Goal: Task Accomplishment & Management: Manage account settings

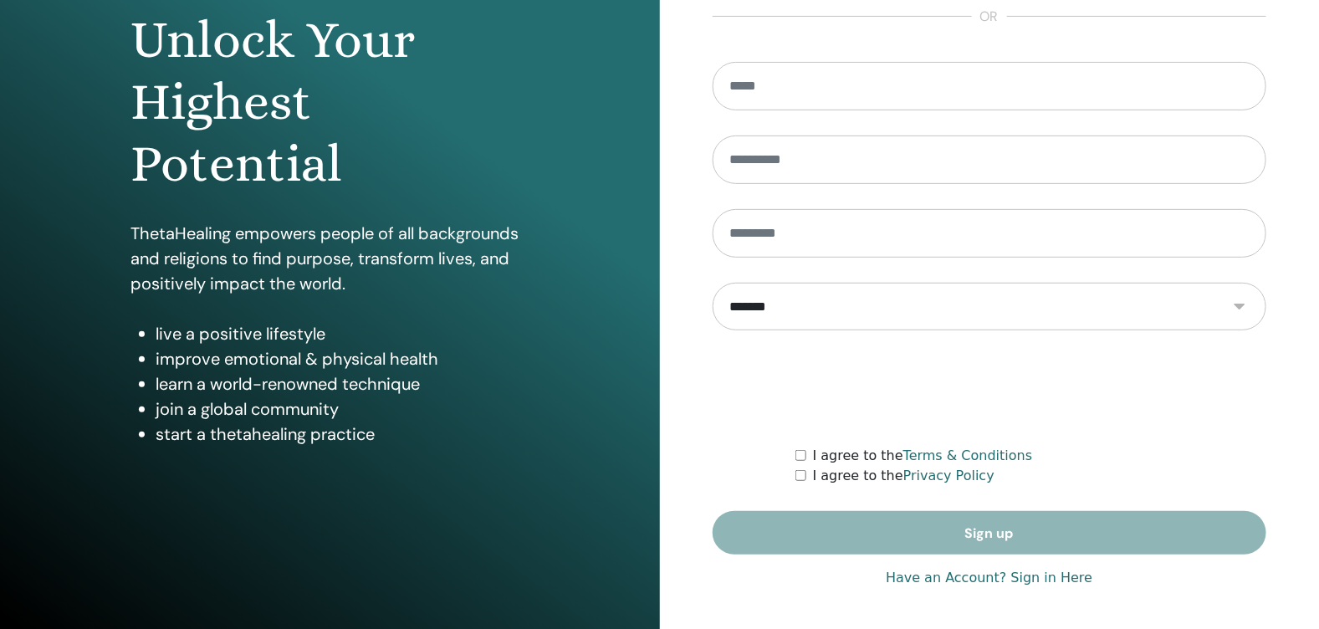
type input "**********"
click at [1045, 586] on link "Have an Account? Sign in Here" at bounding box center [989, 578] width 207 height 20
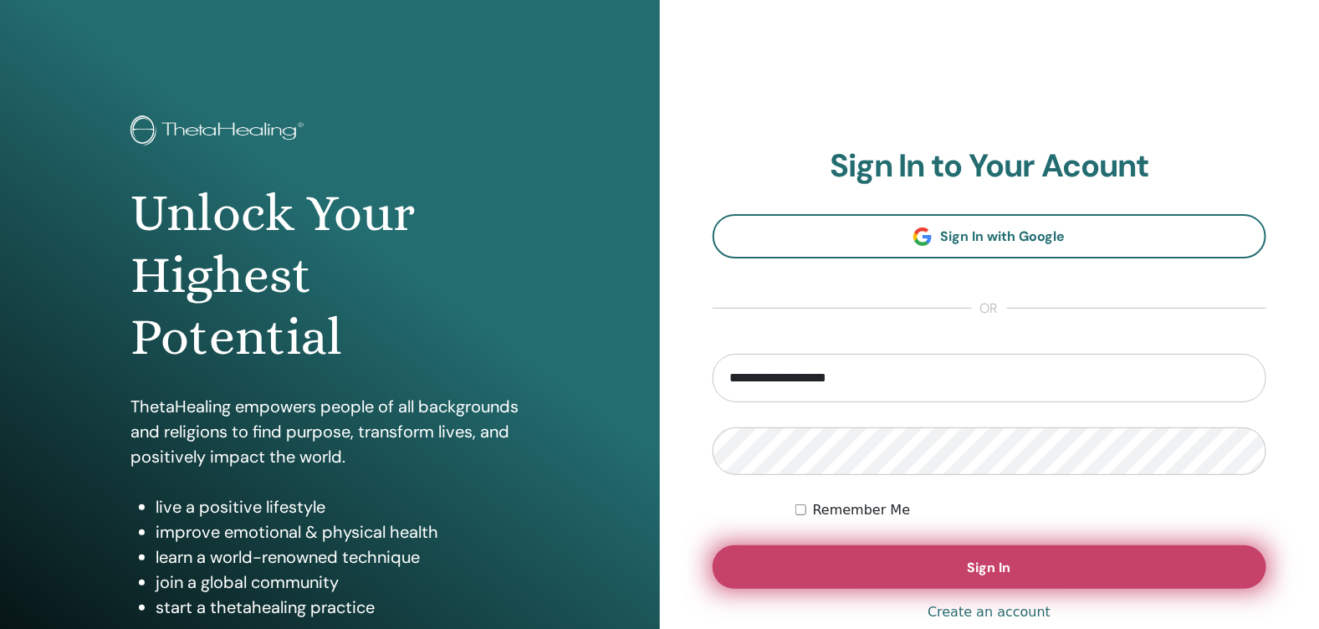
click at [1036, 573] on button "Sign In" at bounding box center [990, 566] width 555 height 43
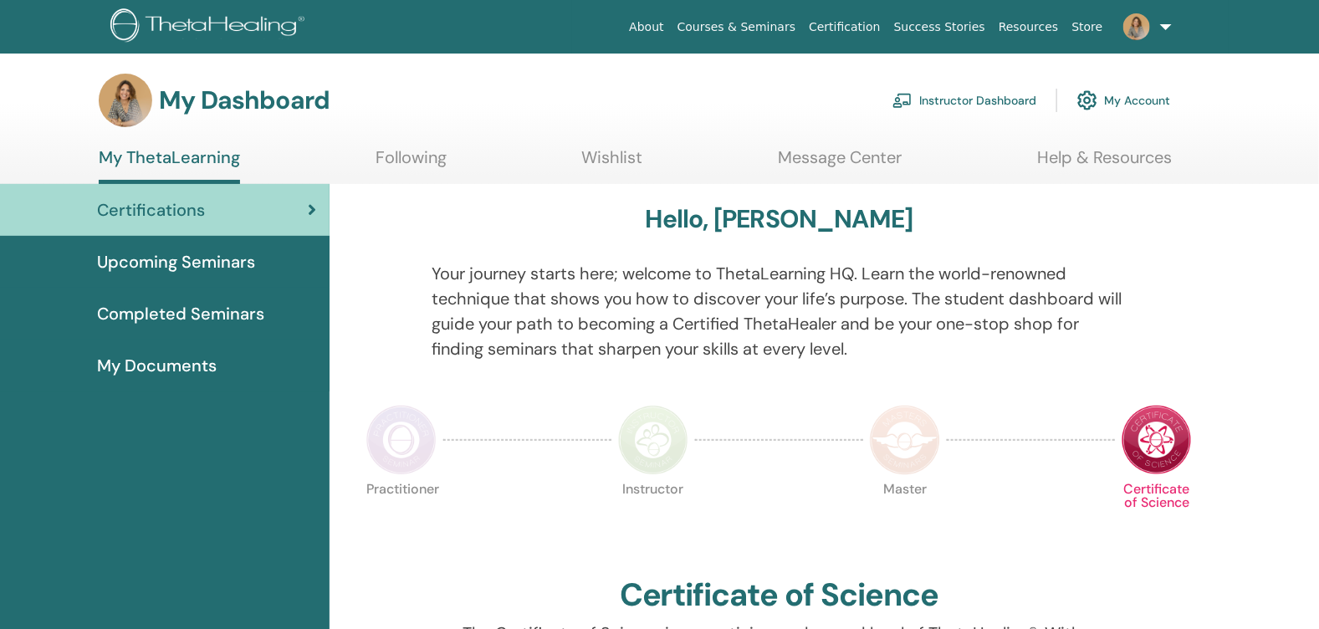
click at [992, 93] on link "Instructor Dashboard" at bounding box center [964, 100] width 144 height 37
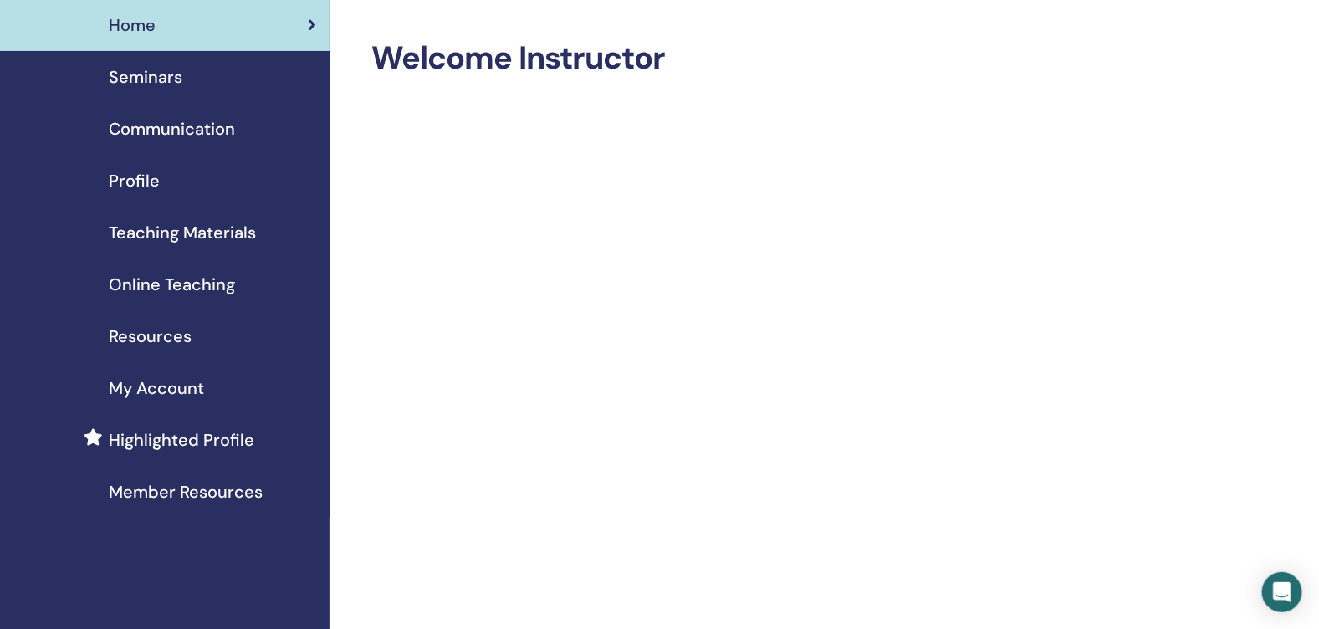
scroll to position [83, 0]
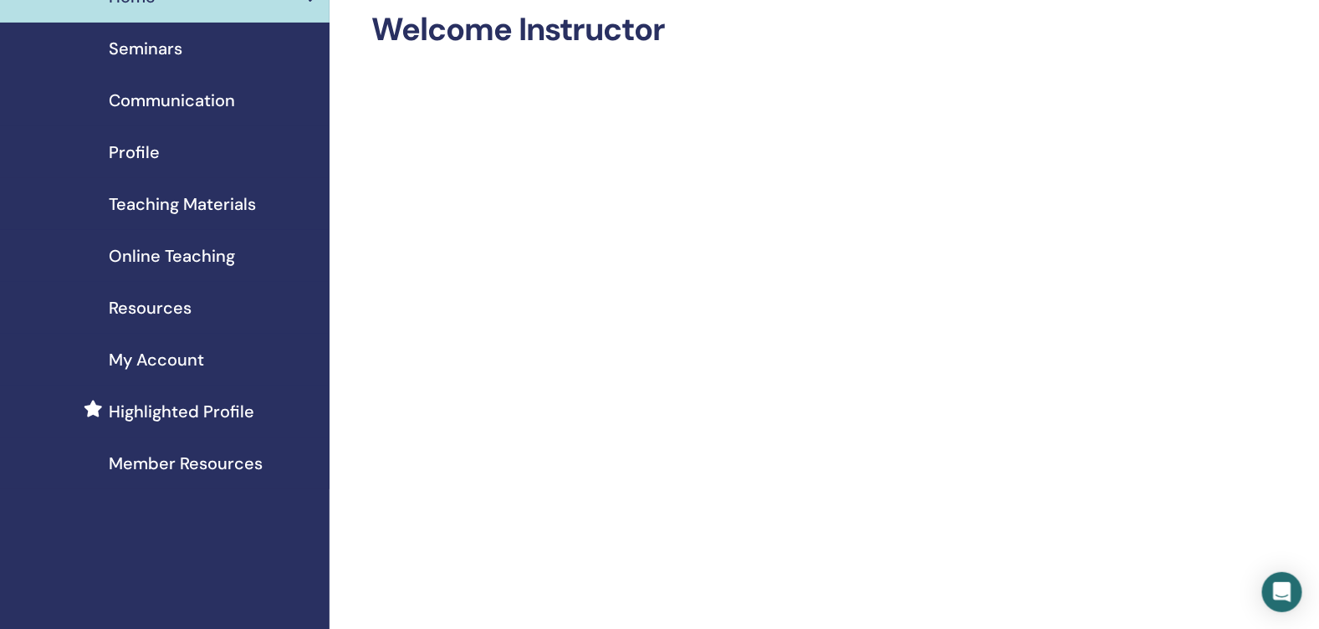
click at [156, 59] on span "Seminars" at bounding box center [146, 48] width 74 height 25
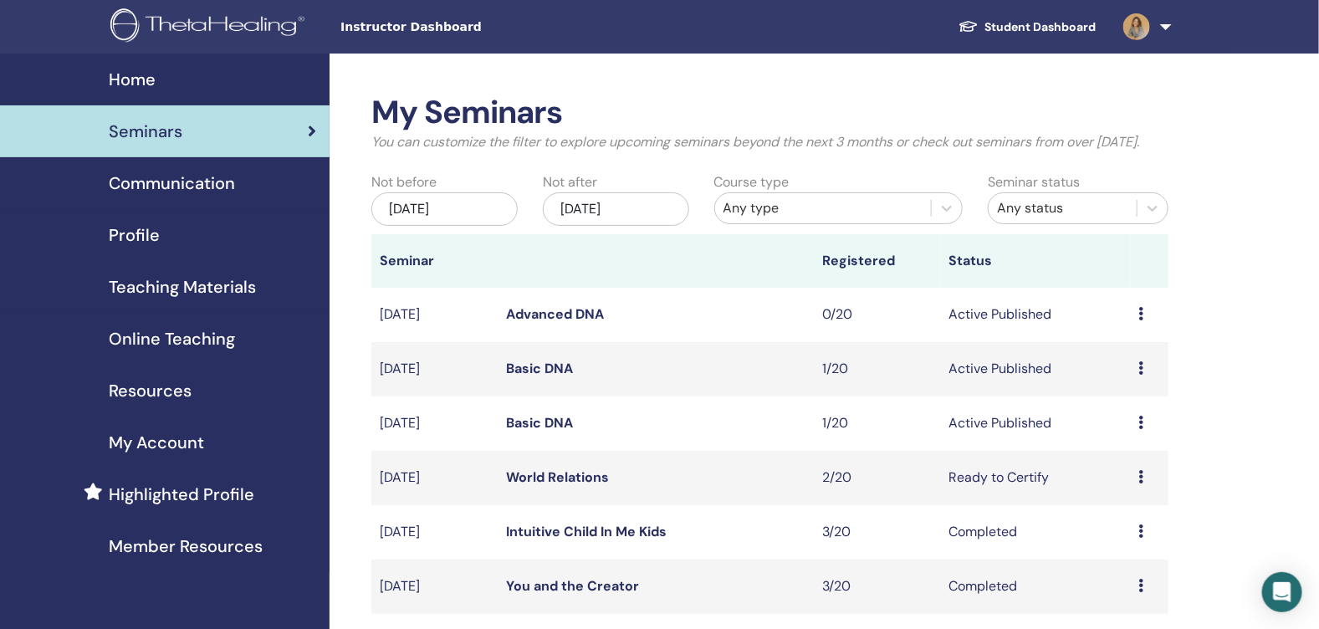
click at [537, 432] on link "Basic DNA" at bounding box center [539, 423] width 67 height 18
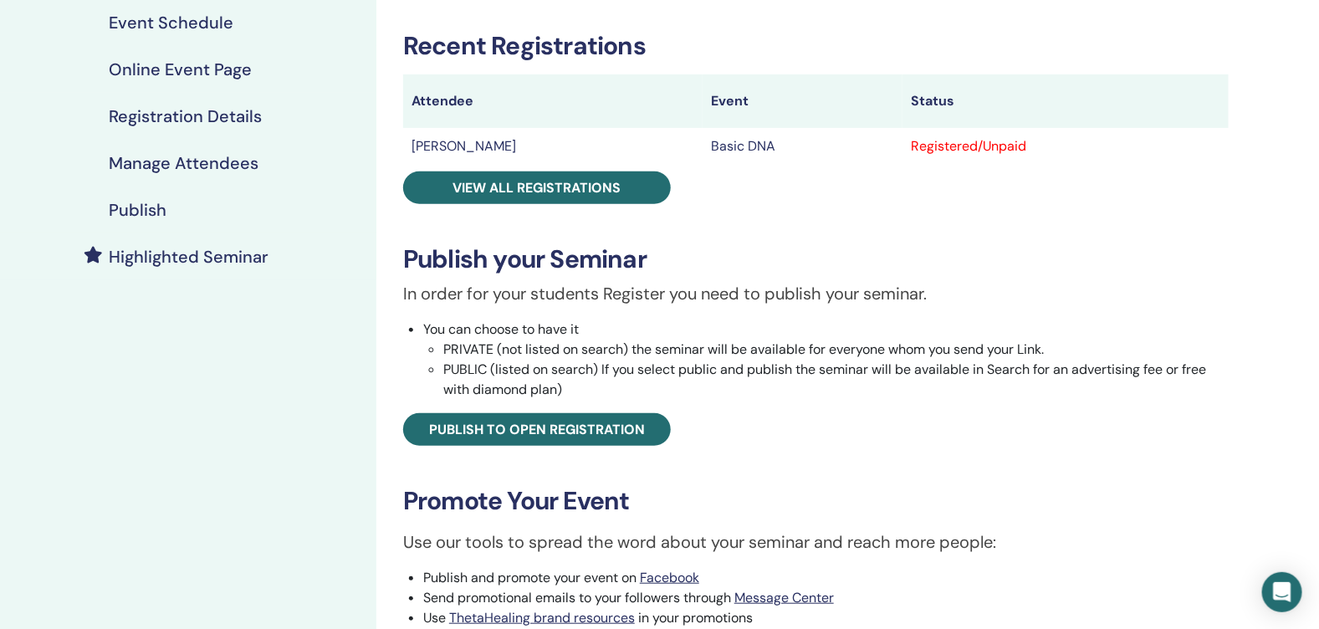
scroll to position [251, 0]
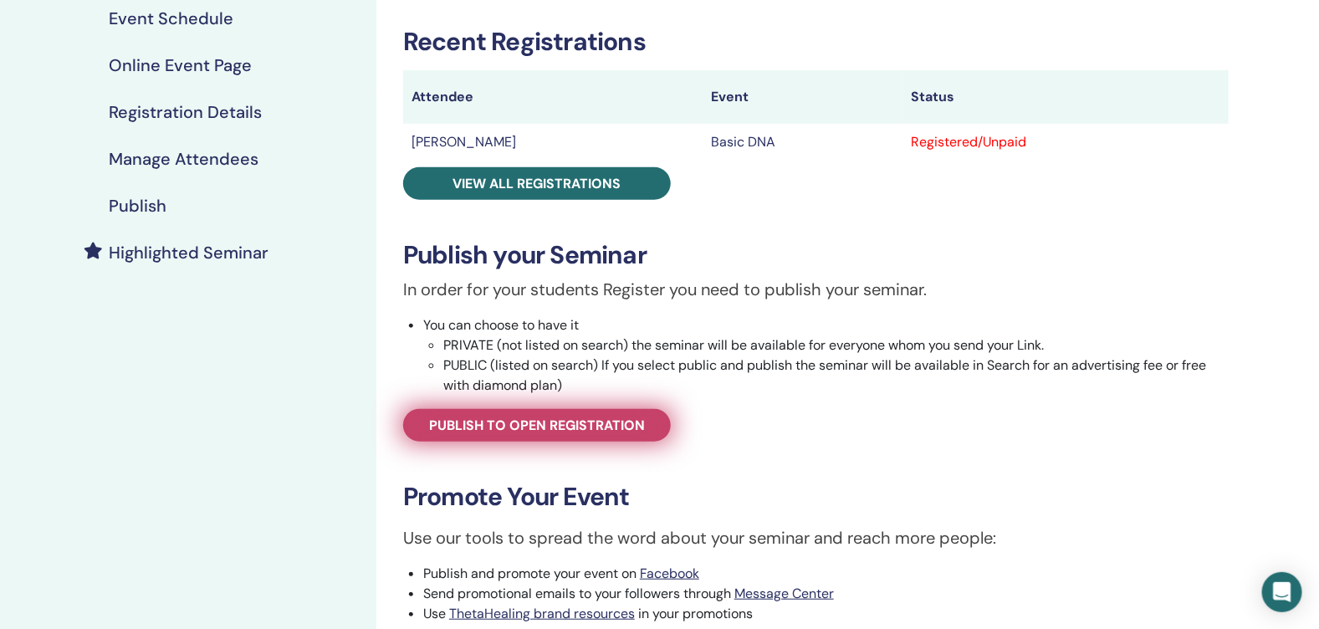
click at [625, 440] on link "Publish to open registration" at bounding box center [537, 425] width 268 height 33
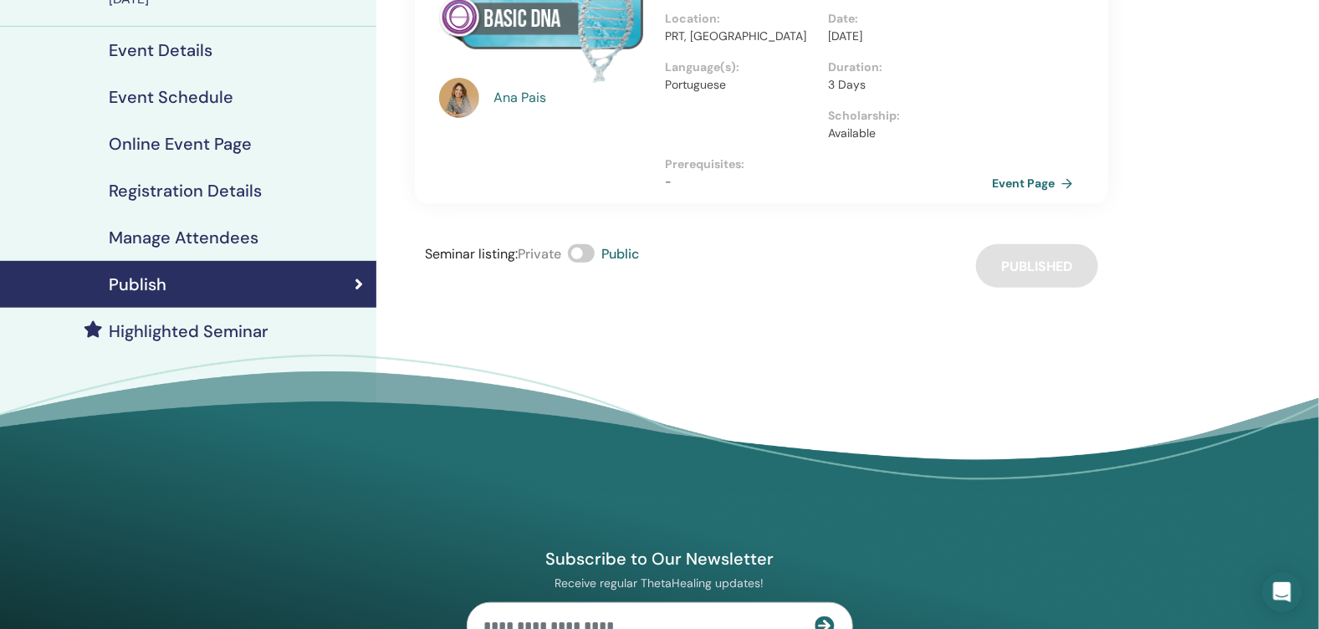
scroll to position [83, 0]
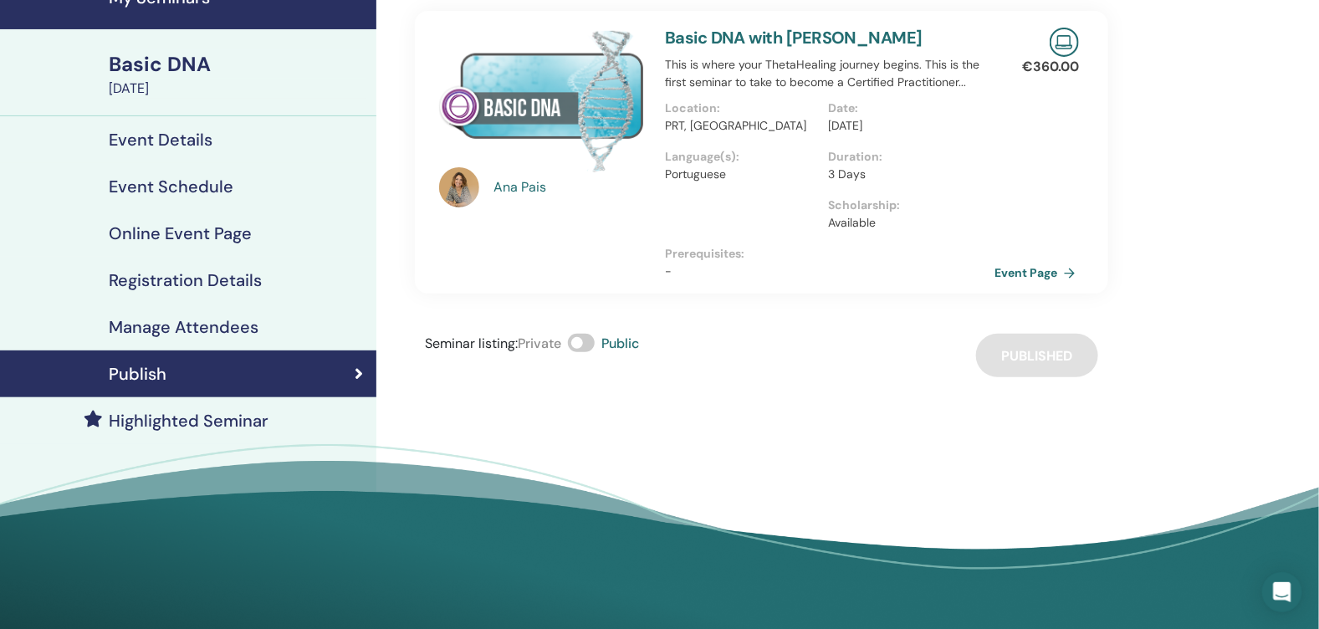
click at [1020, 274] on link "Event Page" at bounding box center [1039, 272] width 88 height 25
